Goal: Task Accomplishment & Management: Use online tool/utility

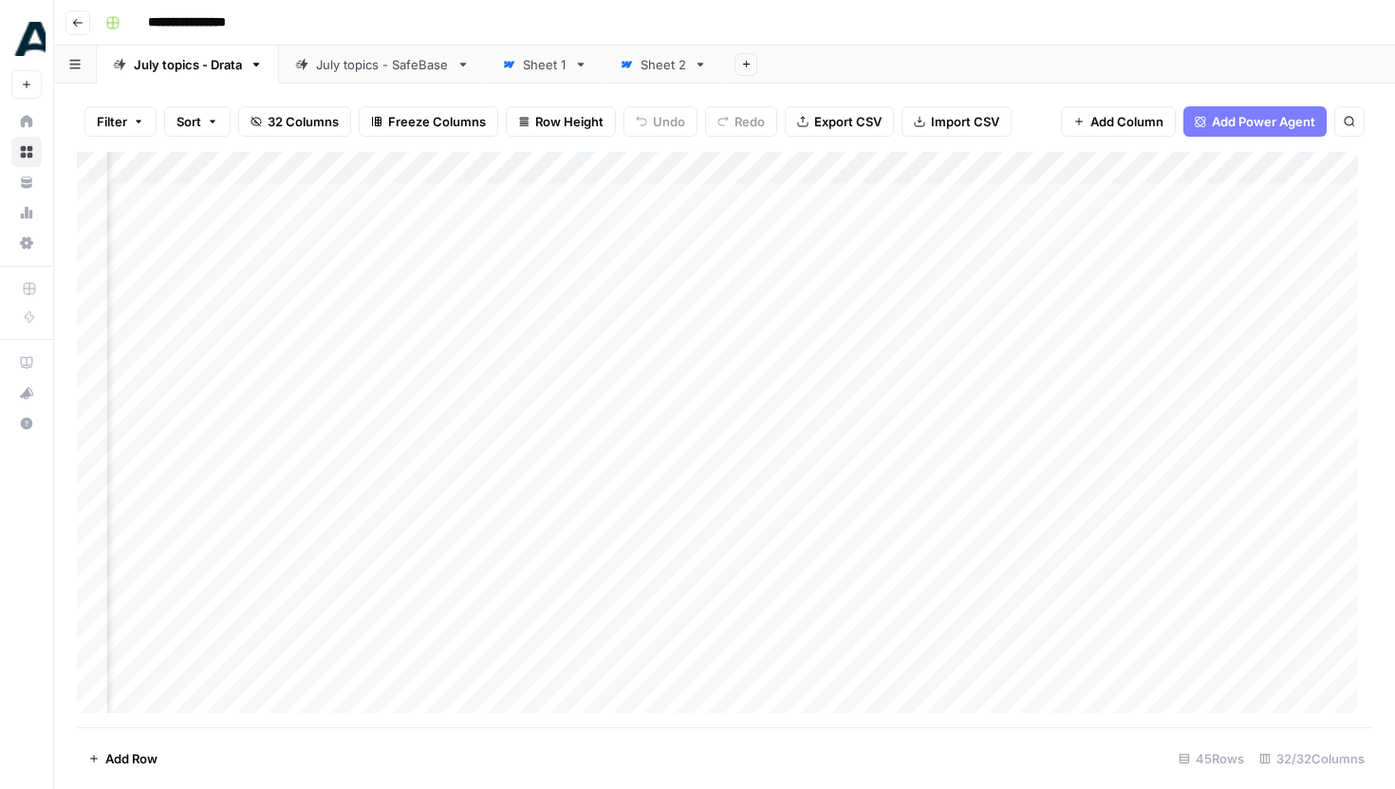
scroll to position [0, 4642]
click at [367, 78] on link "July topics - SafeBase" at bounding box center [382, 65] width 207 height 38
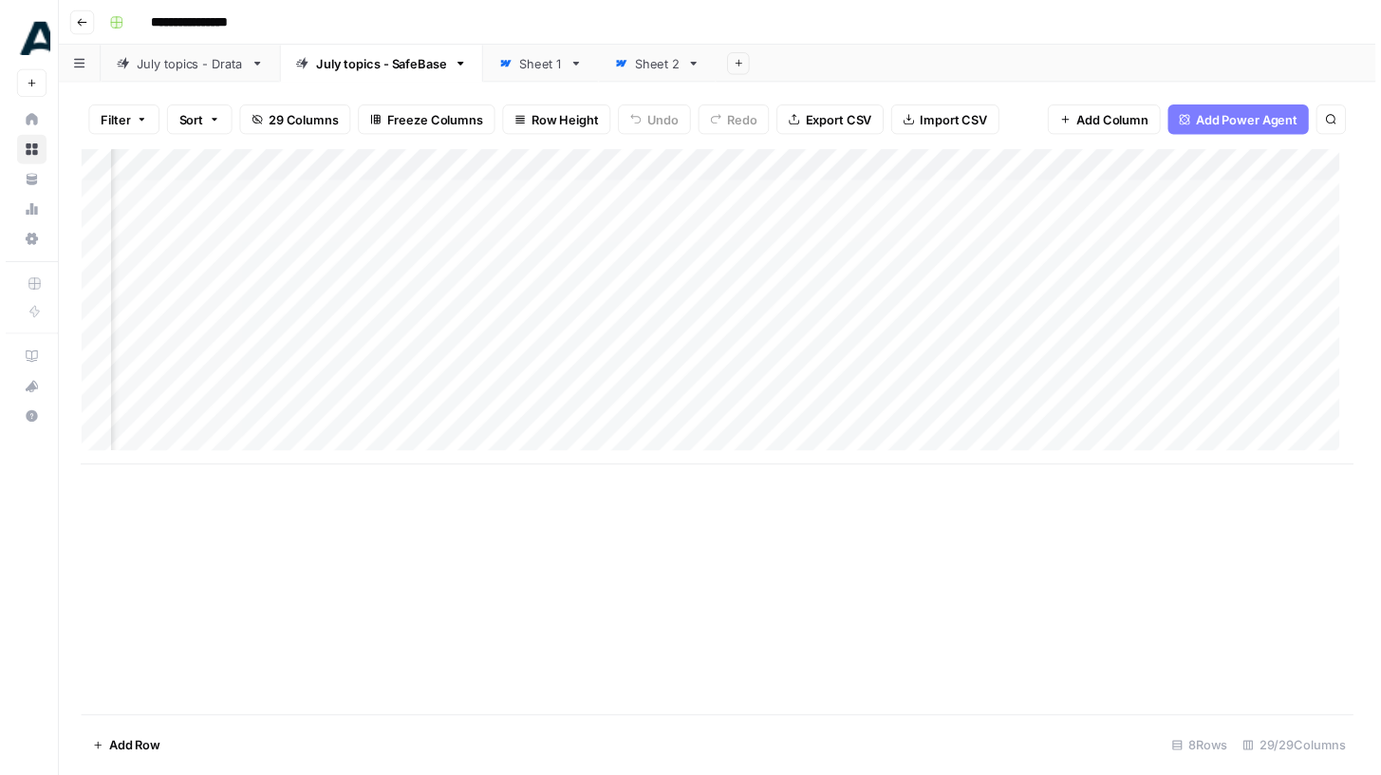
scroll to position [0, 4105]
click at [604, 229] on div "Add Column" at bounding box center [725, 312] width 1296 height 321
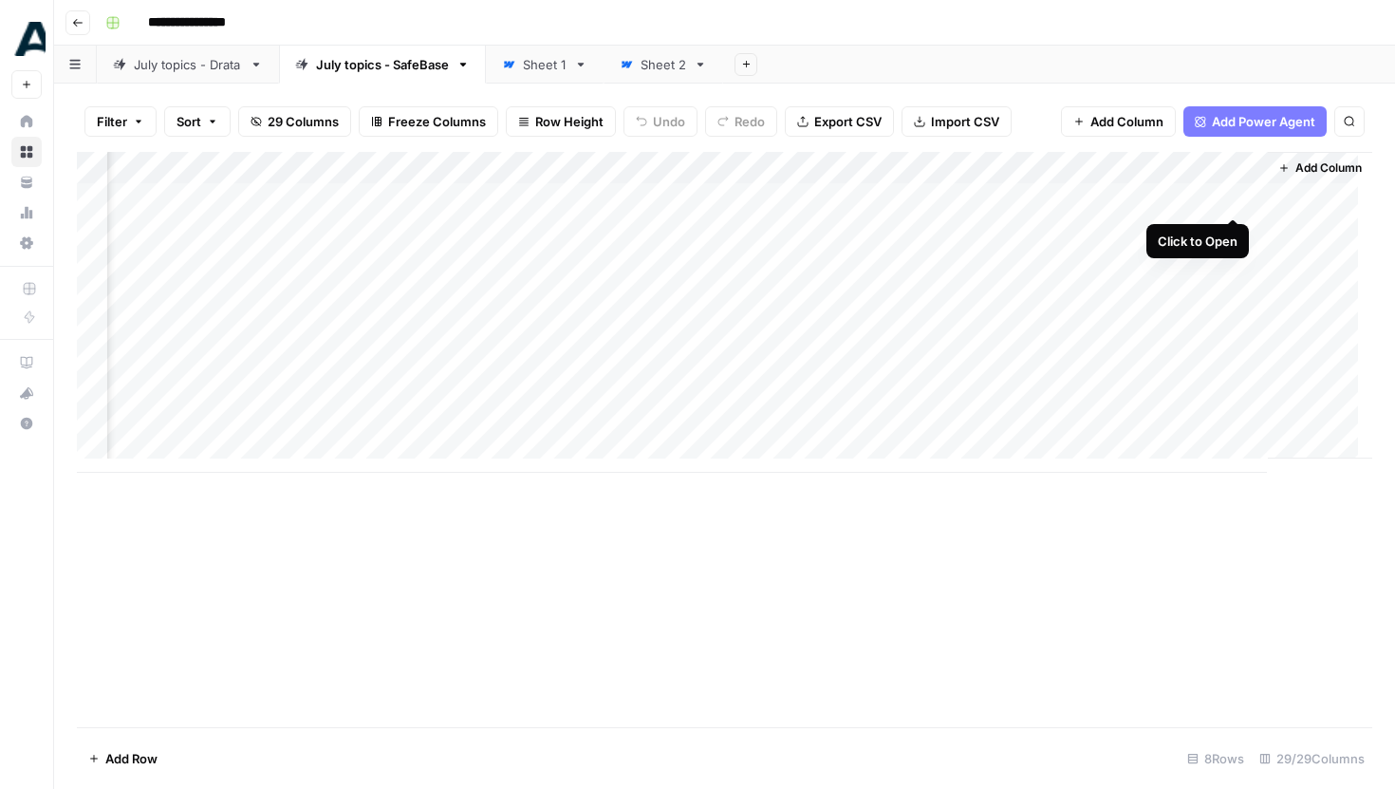
click at [1235, 194] on div "Add Column" at bounding box center [725, 312] width 1296 height 321
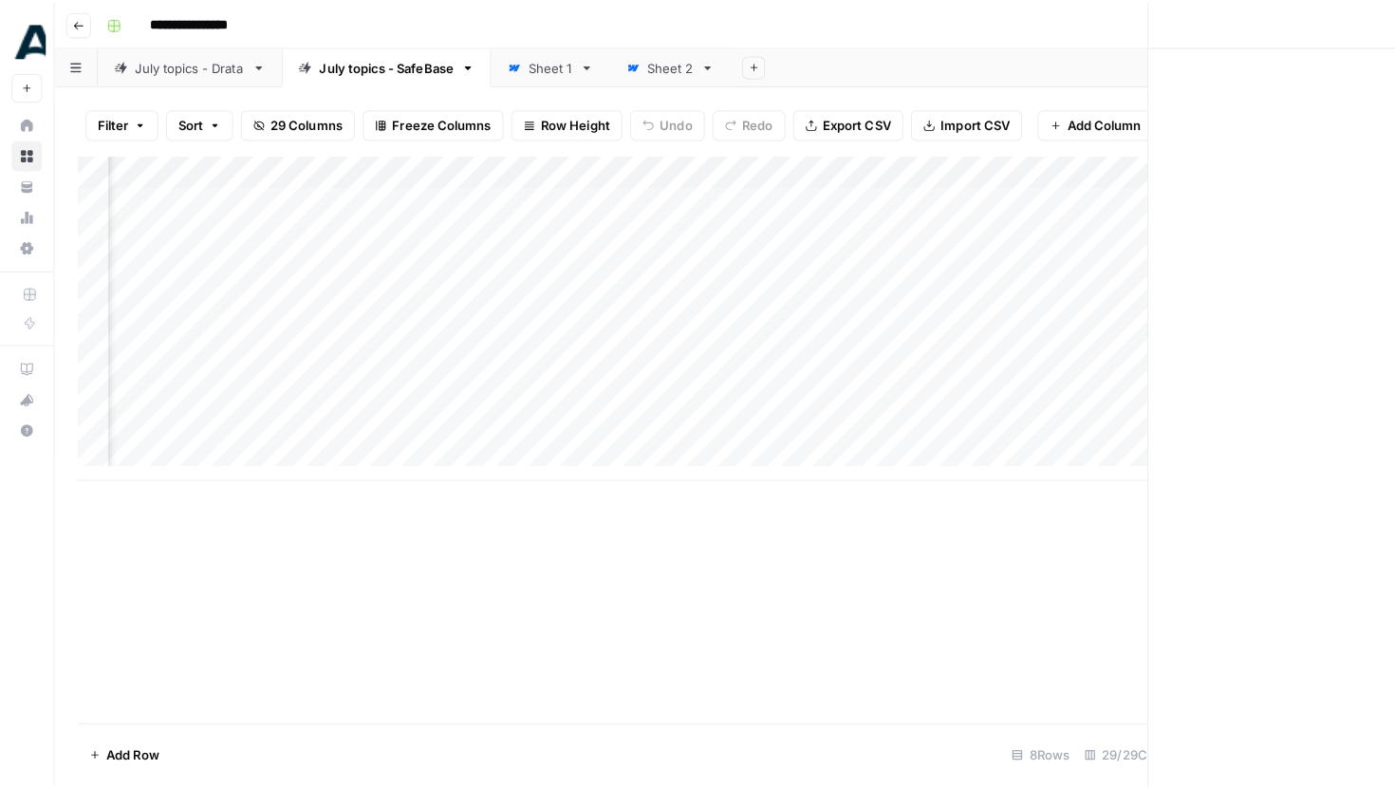
scroll to position [0, 4103]
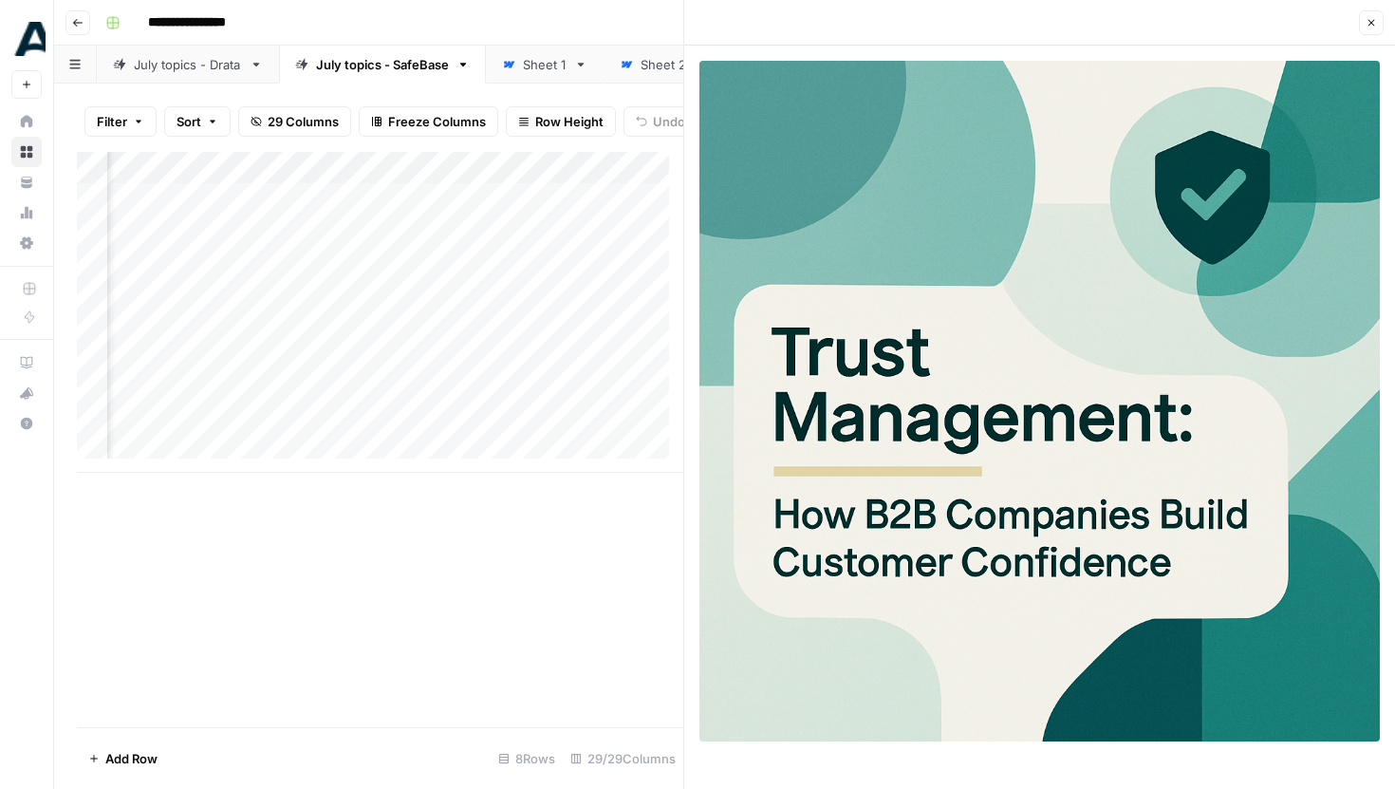
click at [1374, 22] on icon "button" at bounding box center [1371, 22] width 11 height 11
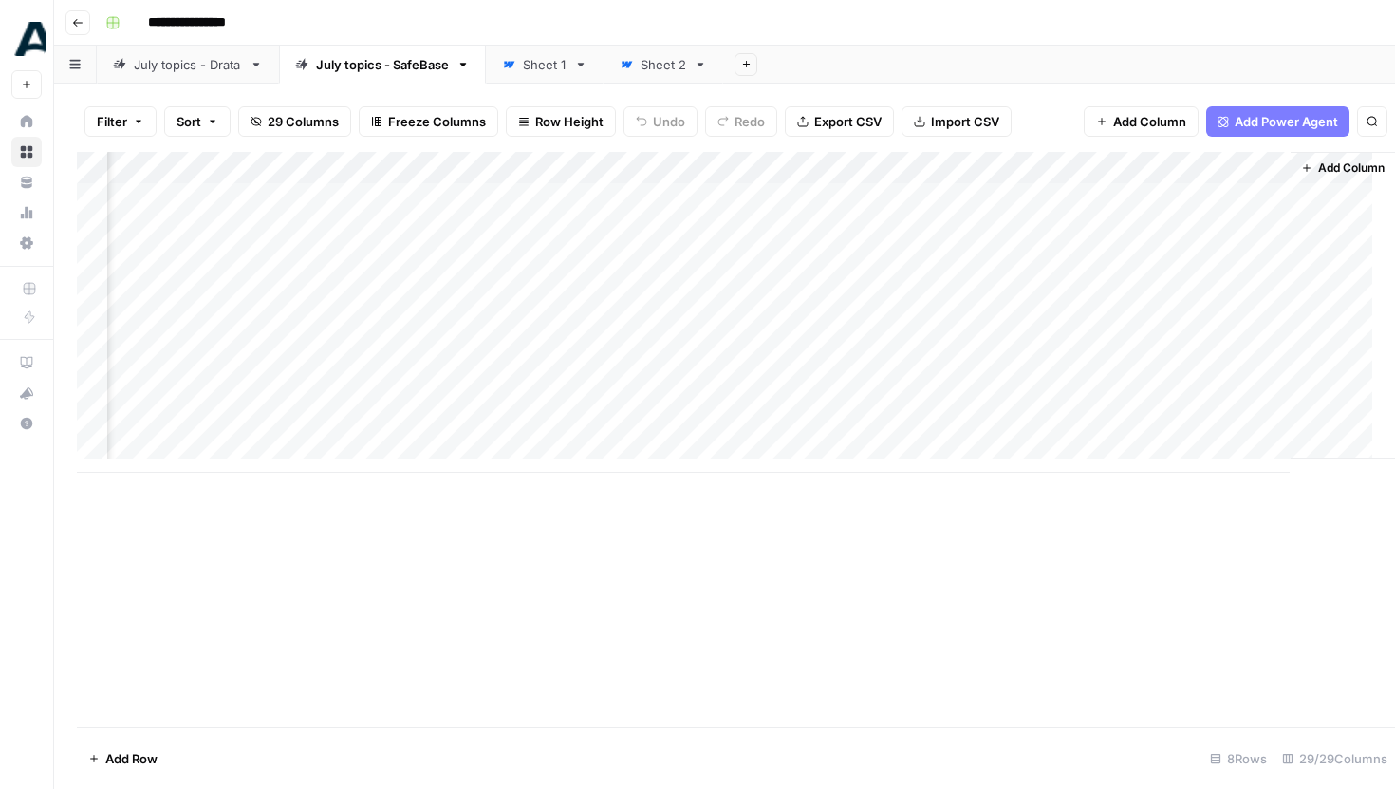
scroll to position [0, 4083]
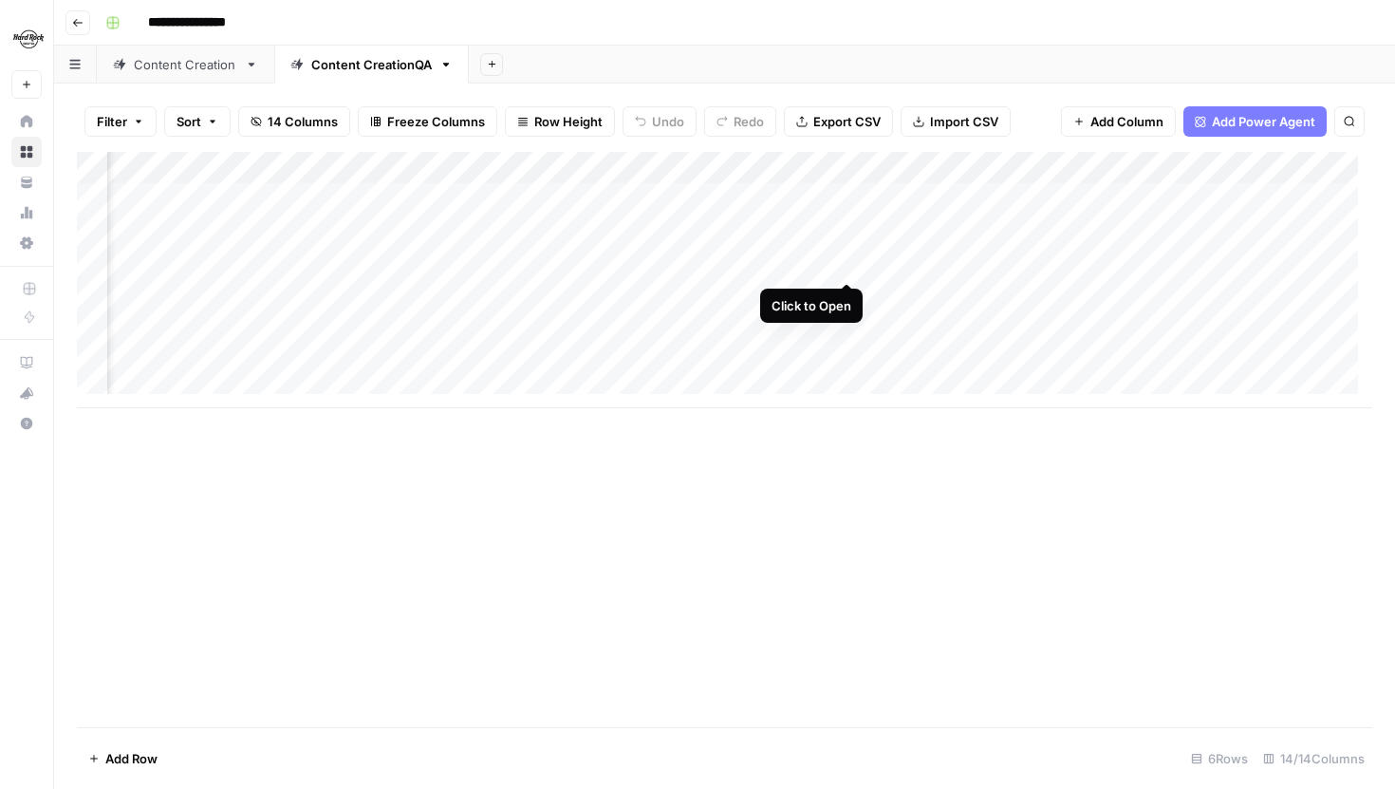
click at [848, 265] on div "Add Column" at bounding box center [725, 280] width 1296 height 256
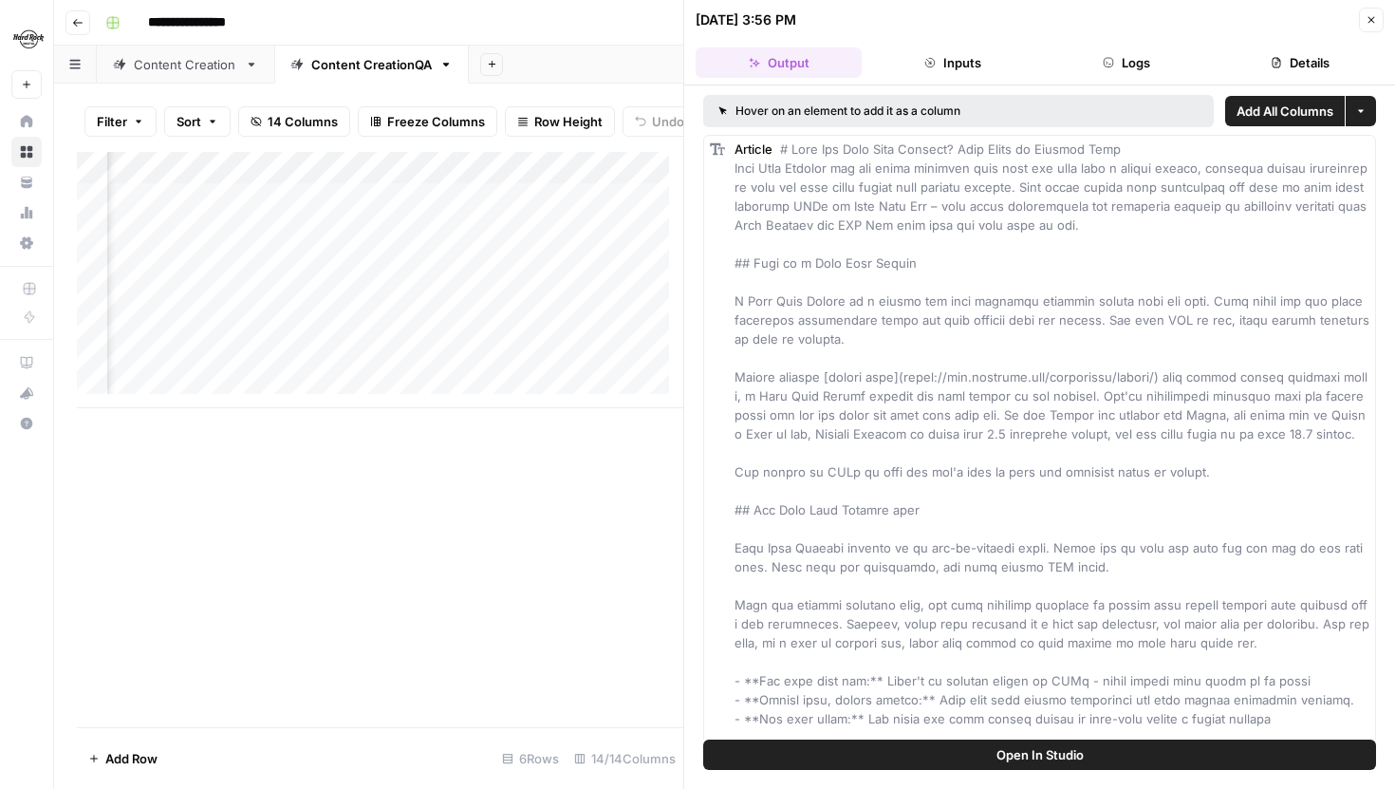
click at [1367, 21] on icon "button" at bounding box center [1371, 19] width 11 height 11
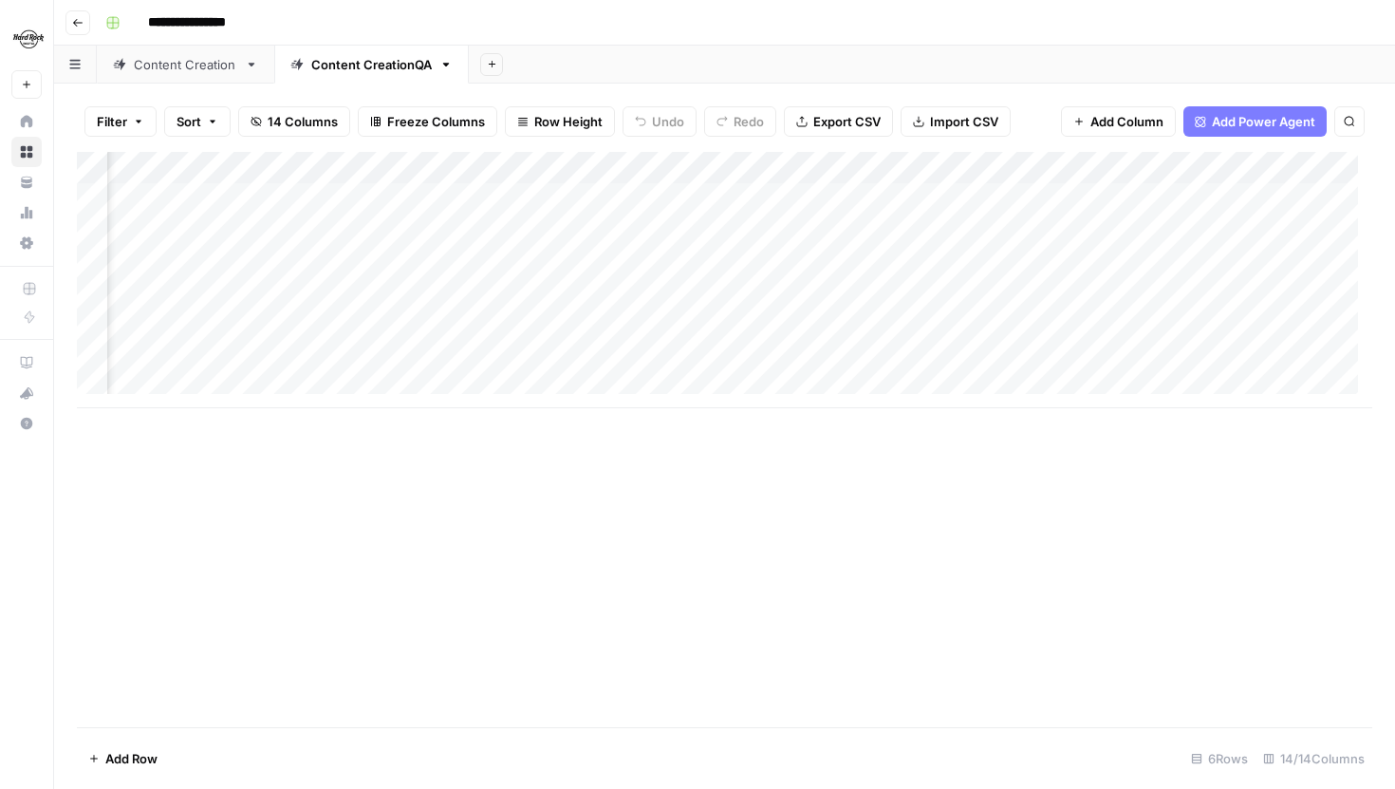
click at [848, 232] on div "Add Column" at bounding box center [725, 280] width 1296 height 256
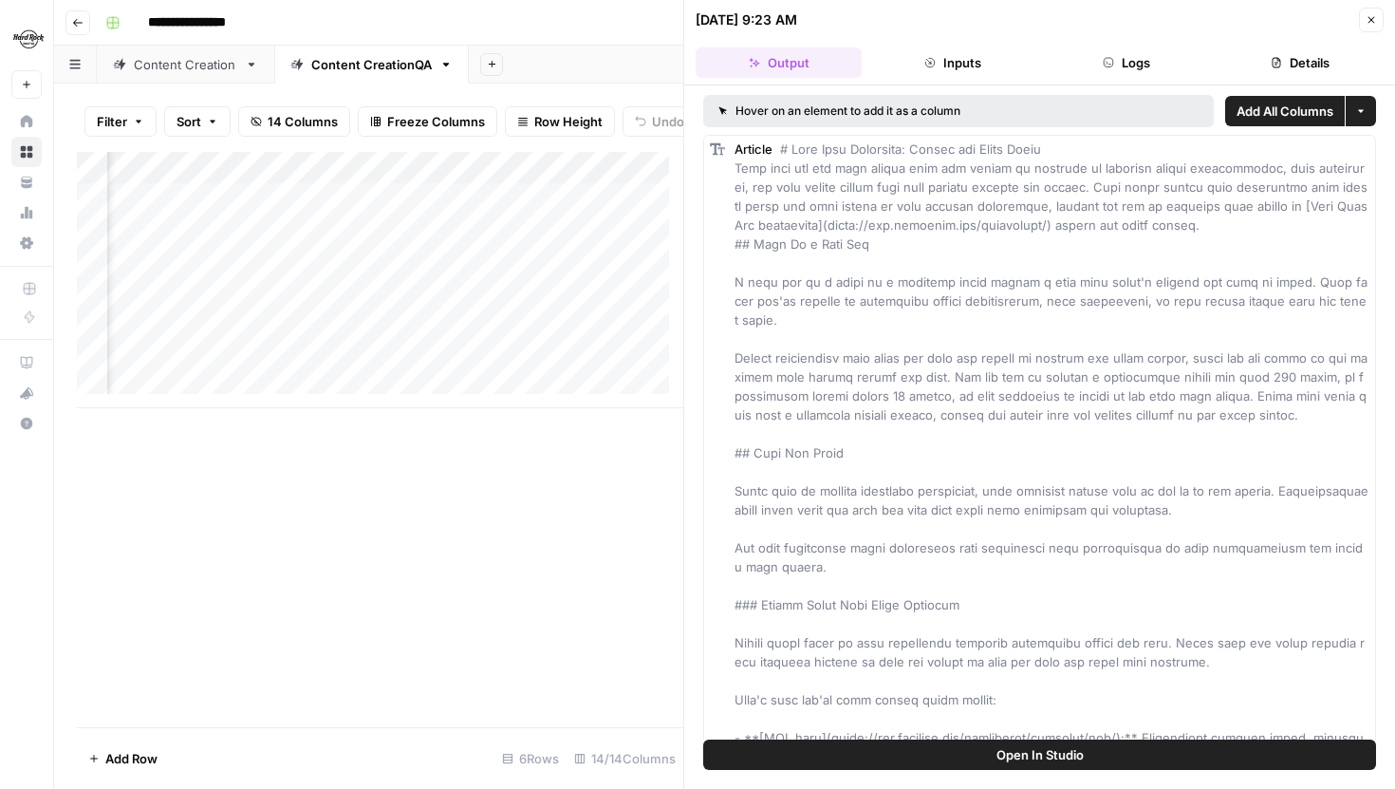
click at [1376, 15] on icon "button" at bounding box center [1371, 19] width 11 height 11
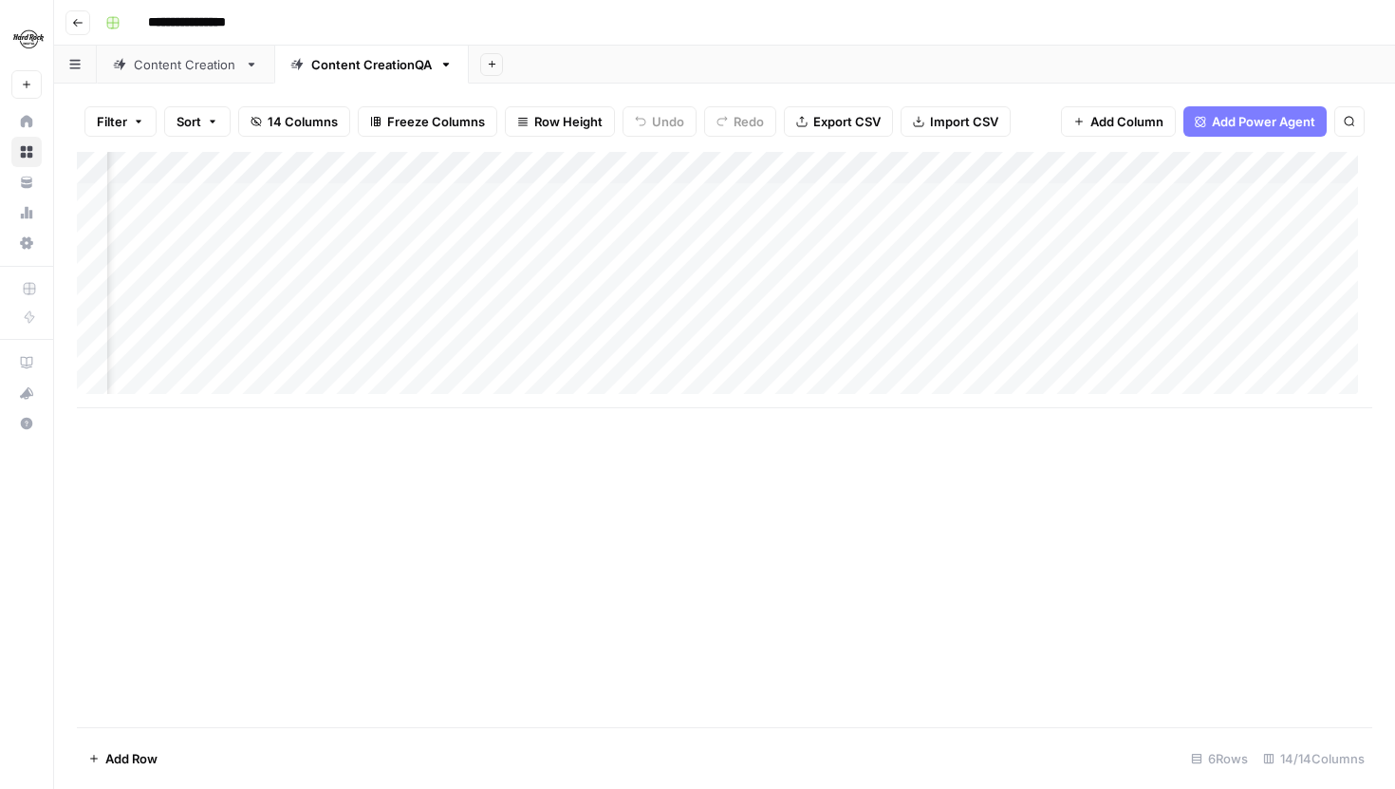
click at [851, 296] on div "Add Column" at bounding box center [725, 280] width 1296 height 256
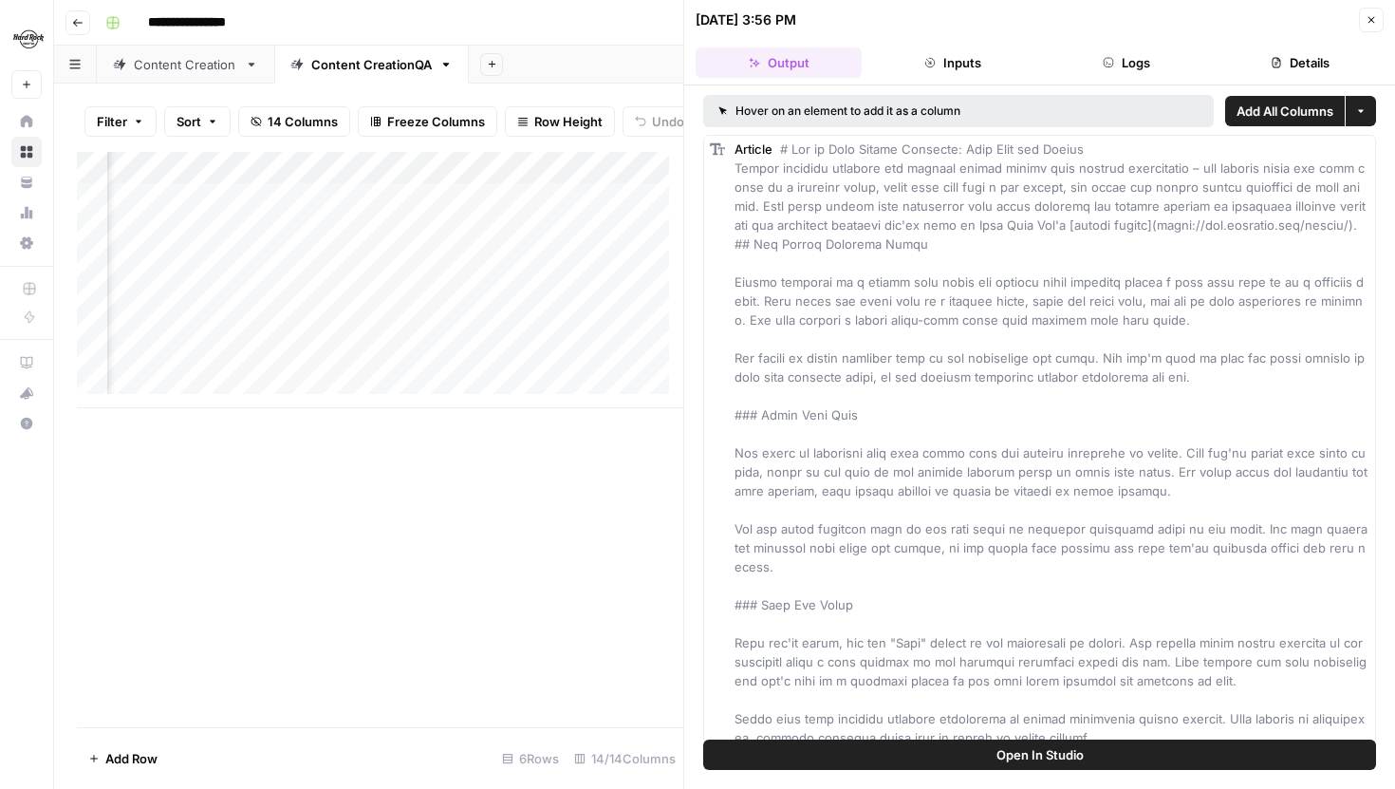
click at [1363, 25] on button "Close" at bounding box center [1371, 20] width 25 height 25
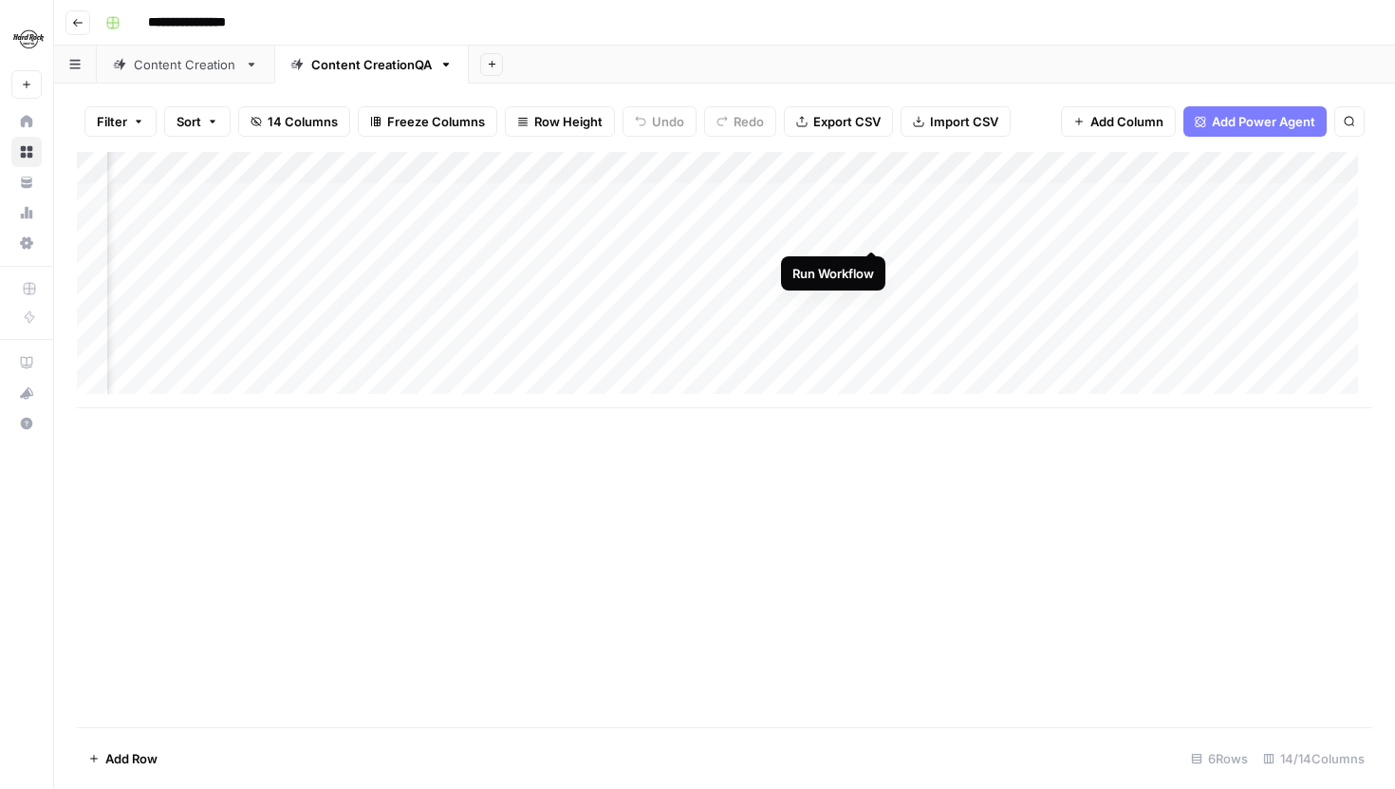
click at [871, 230] on div "Add Column" at bounding box center [725, 280] width 1296 height 256
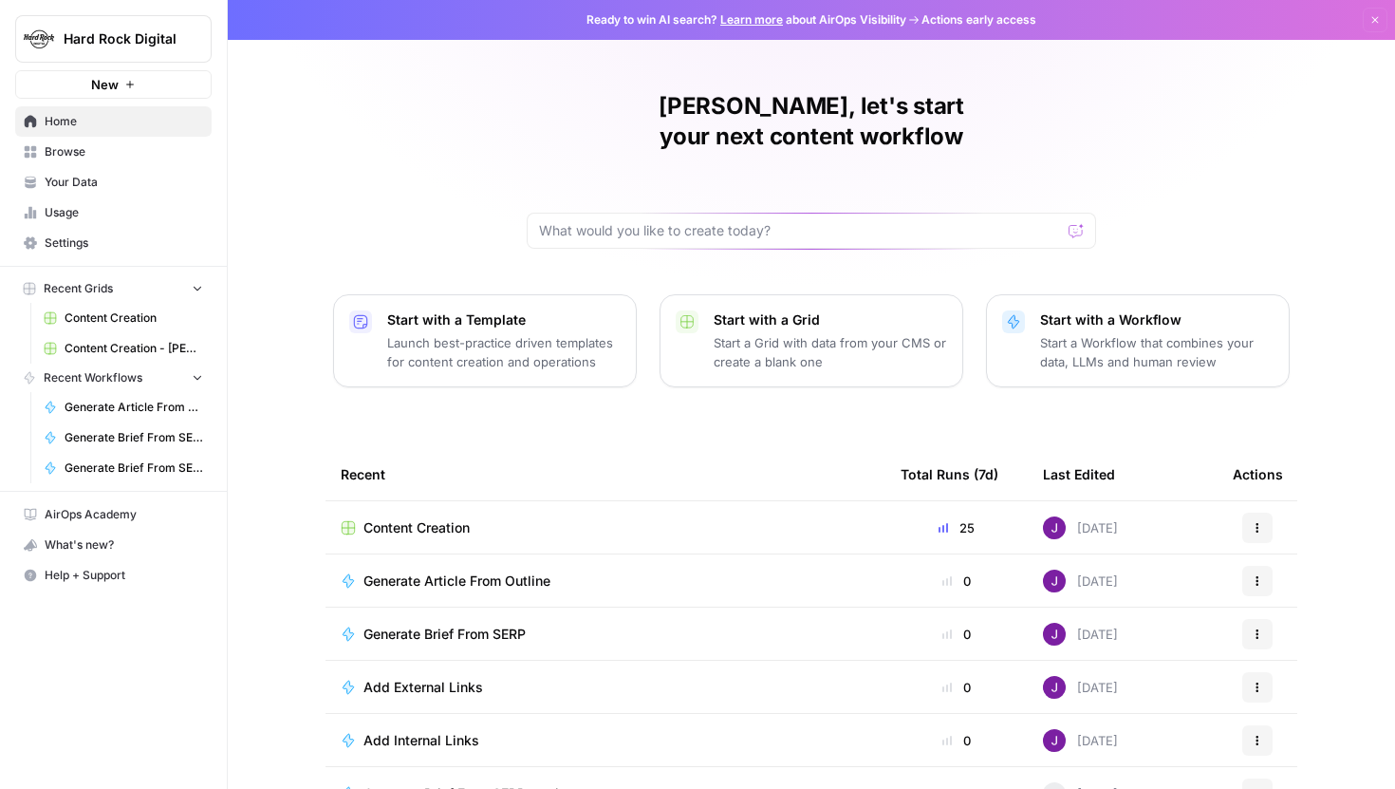
click at [104, 46] on span "Hard Rock Digital" at bounding box center [121, 38] width 115 height 19
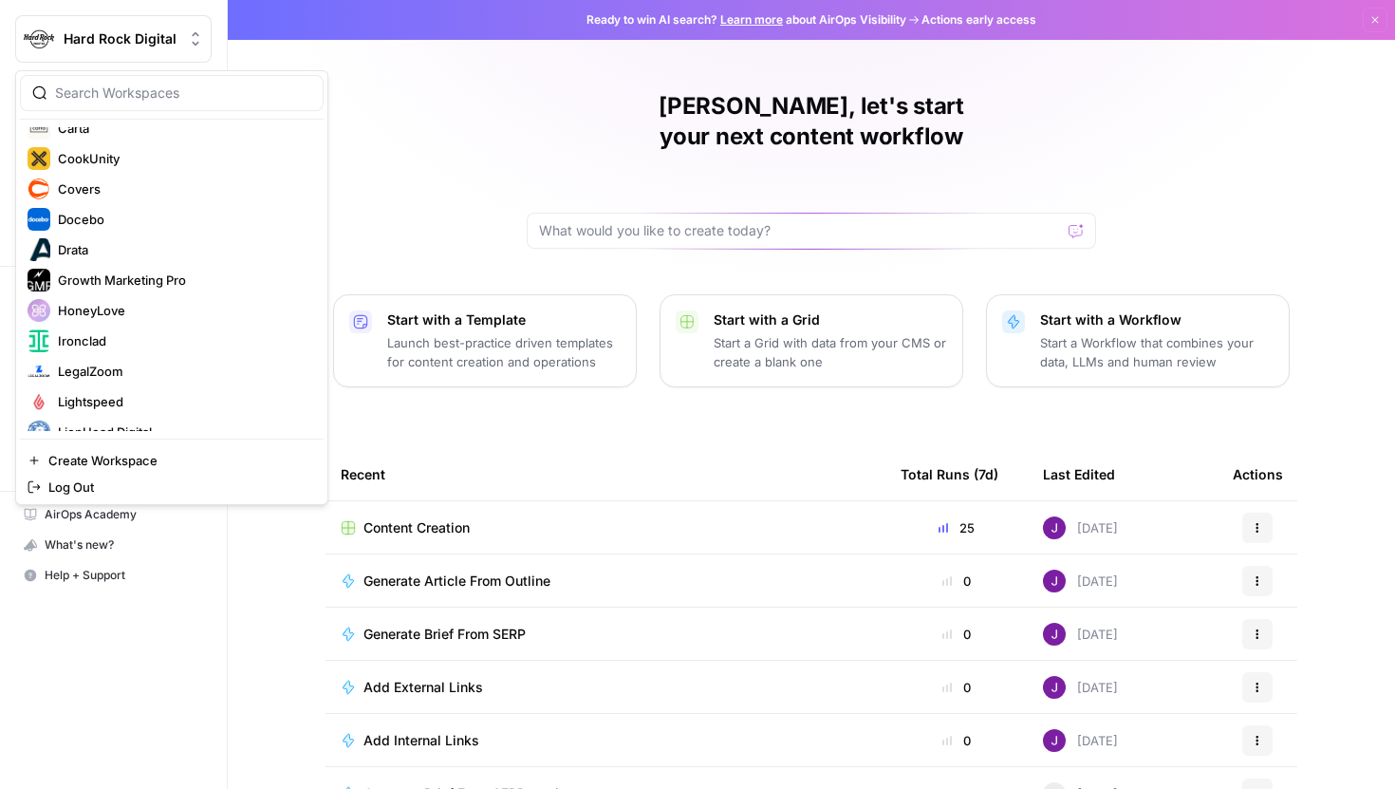
scroll to position [360, 0]
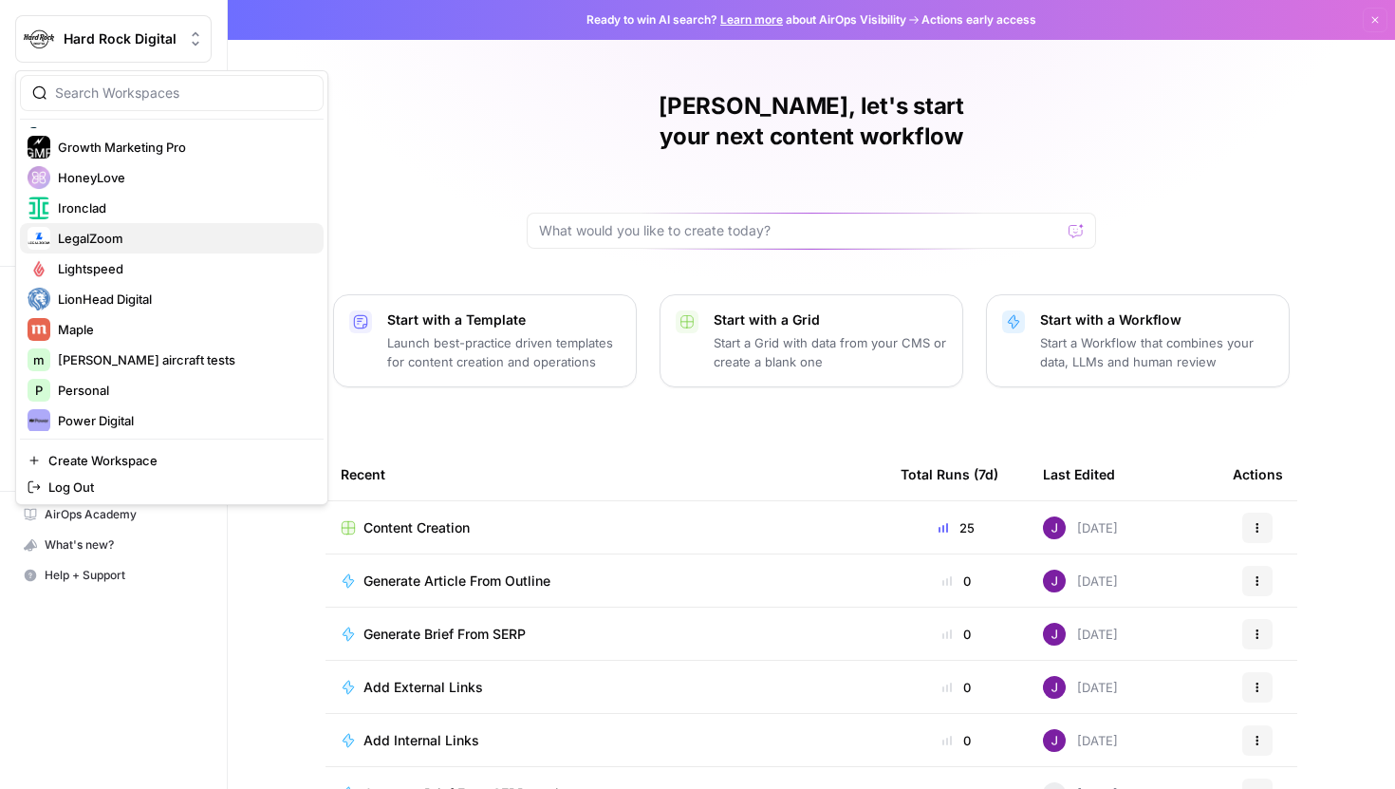
click at [114, 233] on span "LegalZoom" at bounding box center [183, 238] width 251 height 19
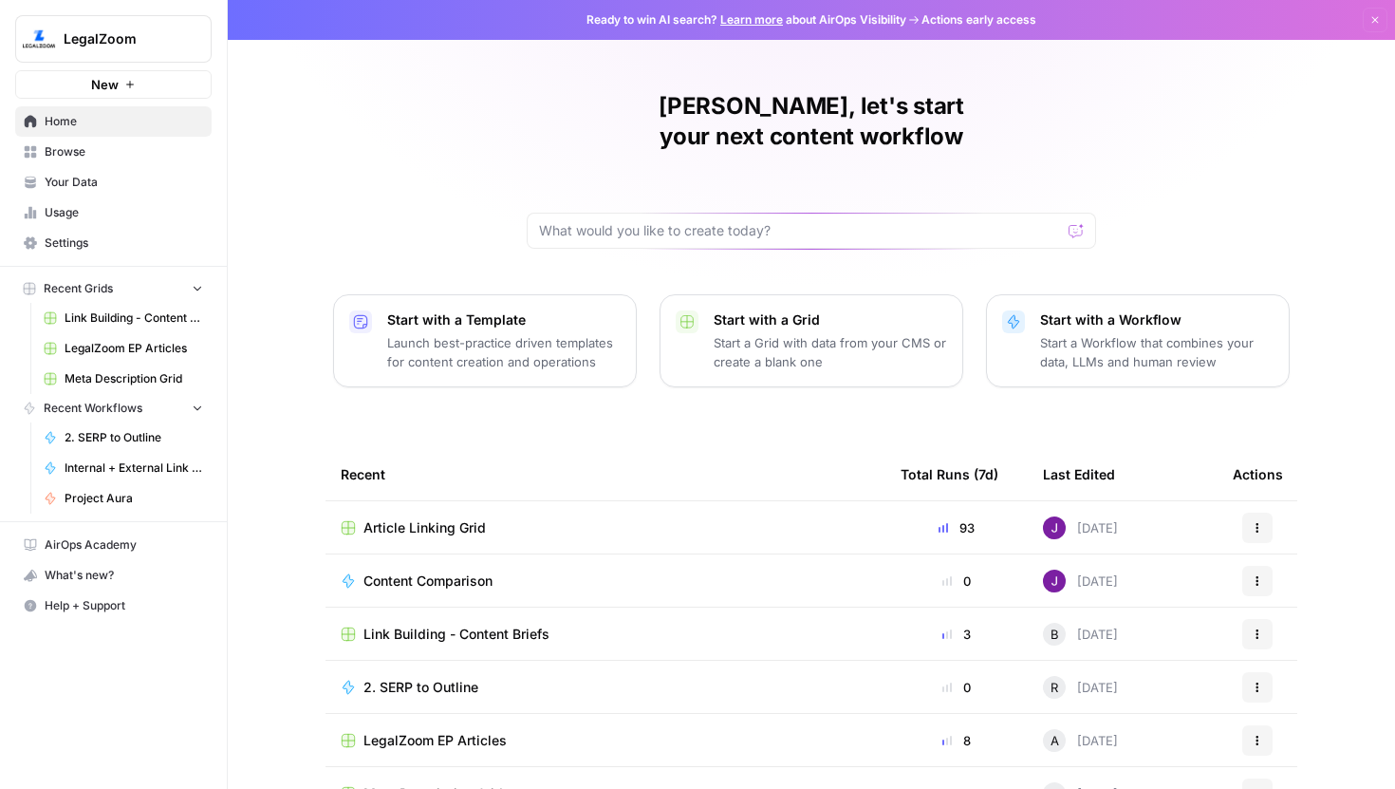
click at [83, 151] on span "Browse" at bounding box center [124, 151] width 159 height 17
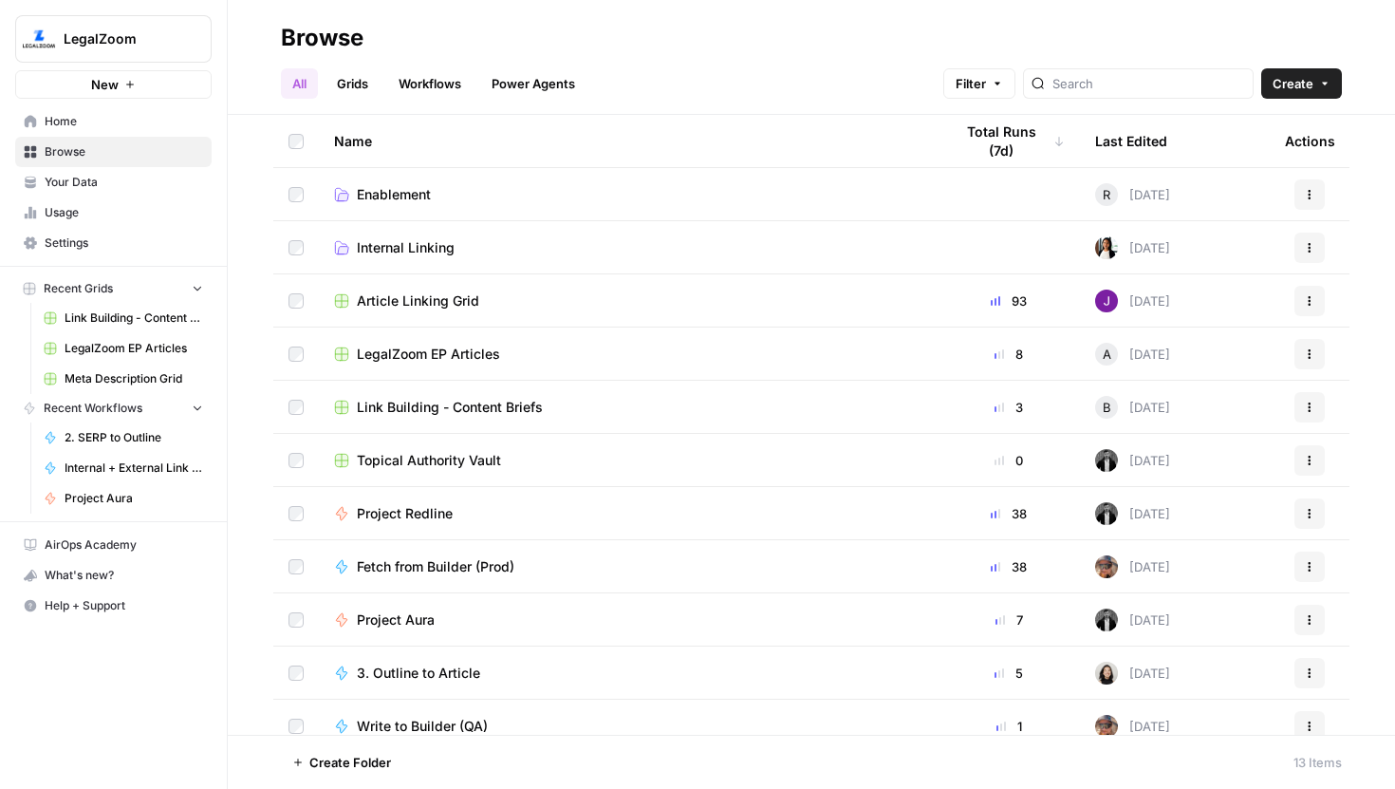
click at [449, 309] on span "Article Linking Grid" at bounding box center [418, 300] width 122 height 19
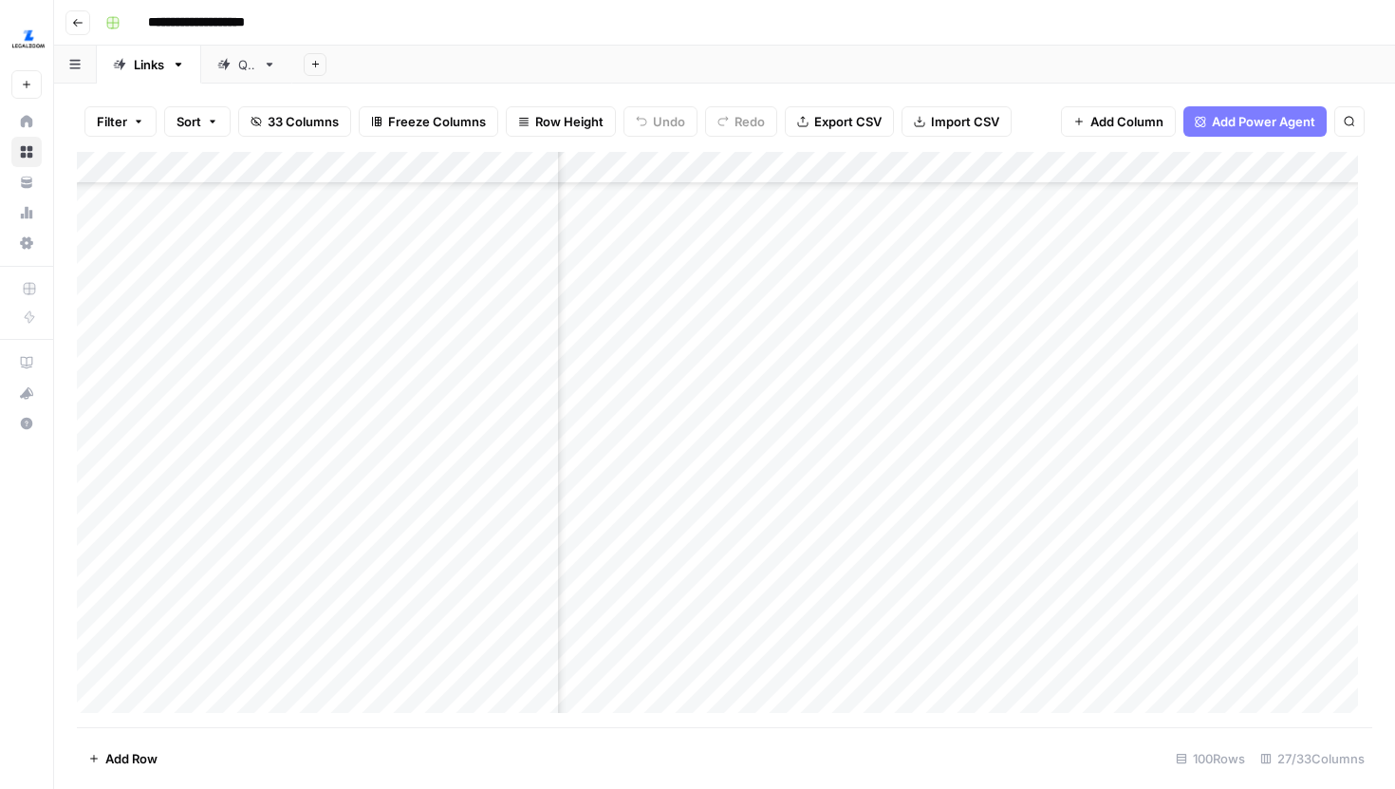
scroll to position [534, 4233]
